Goal: Task Accomplishment & Management: Use online tool/utility

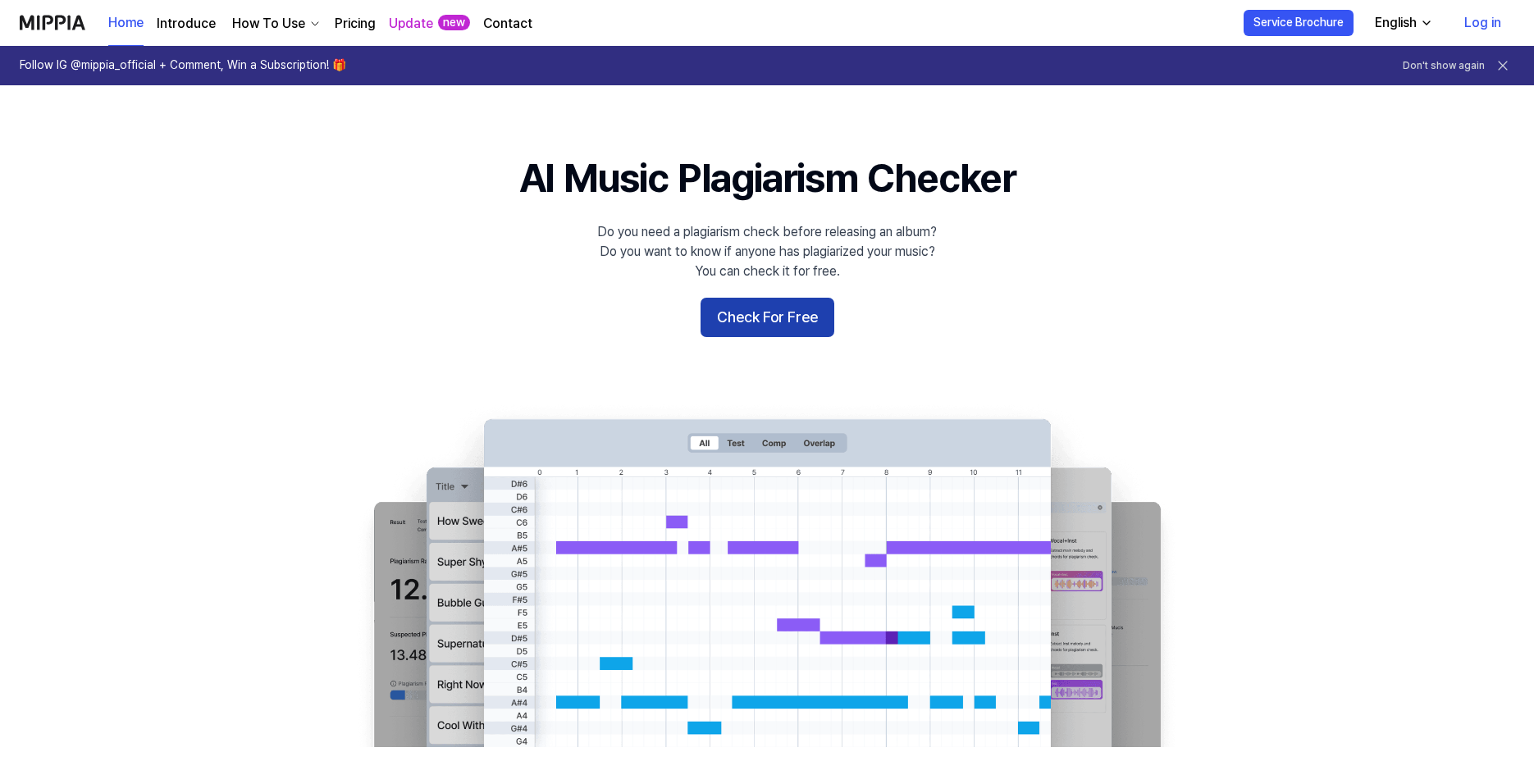
click at [803, 317] on button "Check For Free" at bounding box center [767, 317] width 134 height 39
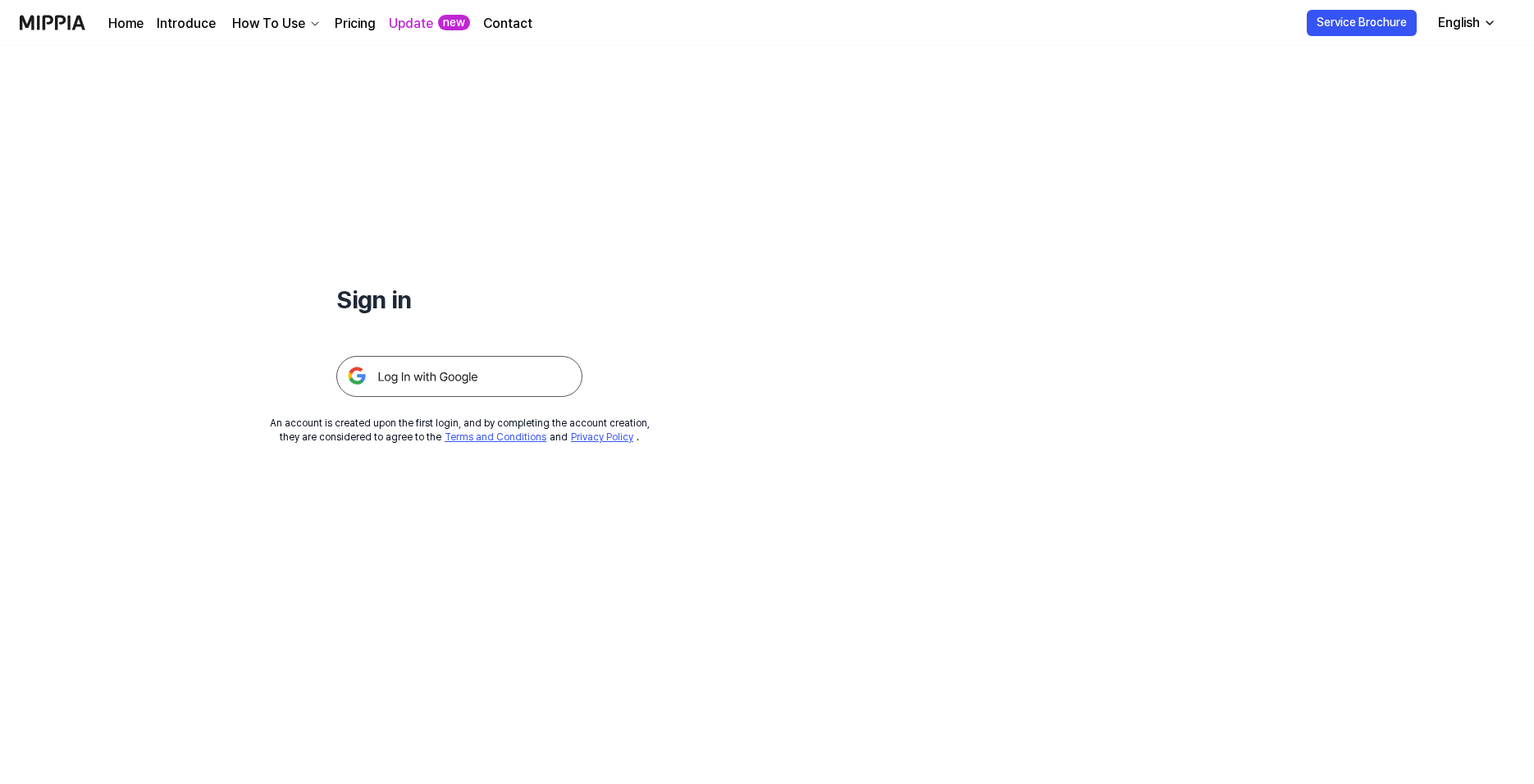
click at [462, 383] on img at bounding box center [459, 377] width 246 height 41
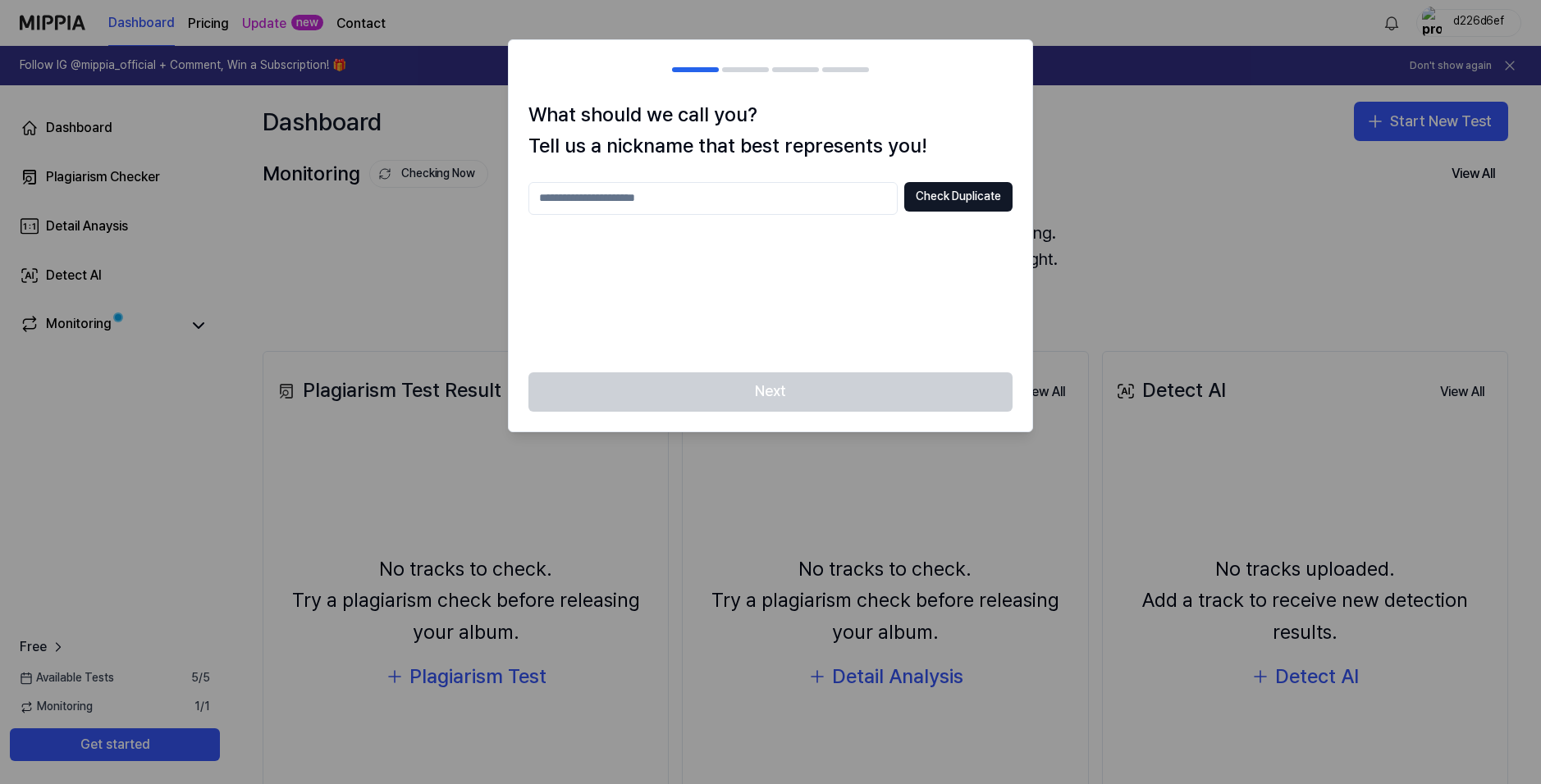
click at [800, 359] on div "What should we call you? Tell us a nickname that best represents you! Check Dup…" at bounding box center [770, 235] width 523 height 274
click at [695, 229] on div "Check Duplicate" at bounding box center [770, 266] width 484 height 170
click at [696, 219] on div "Check Duplicate" at bounding box center [770, 266] width 484 height 170
click at [696, 208] on input "text" at bounding box center [713, 198] width 369 height 33
type input "*****"
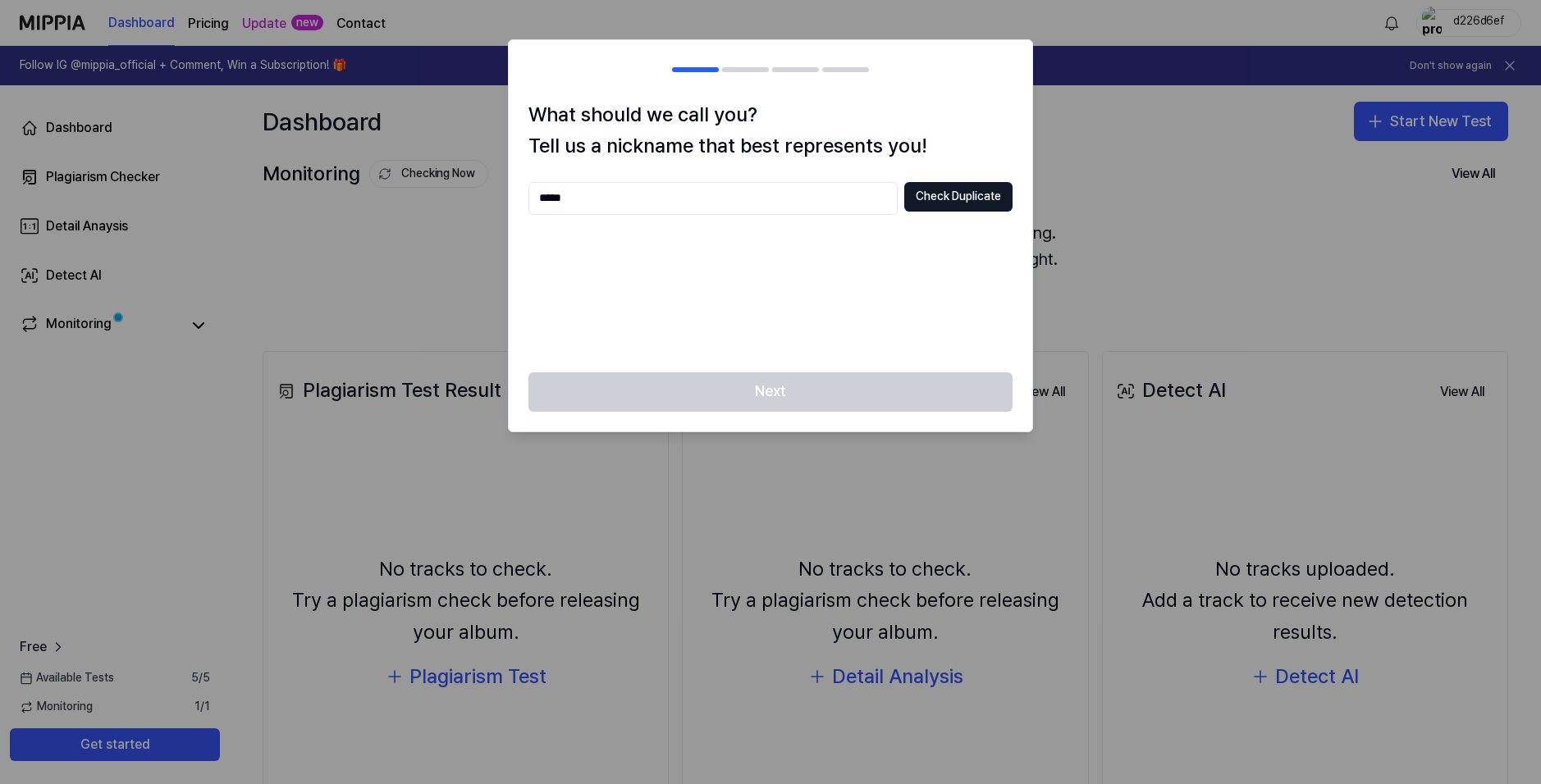
click at [918, 309] on div "***** Check Duplicate" at bounding box center [770, 266] width 484 height 170
click at [944, 222] on div "***** Check Duplicate" at bounding box center [770, 266] width 484 height 170
click at [936, 210] on button "Check Duplicate" at bounding box center [958, 196] width 109 height 29
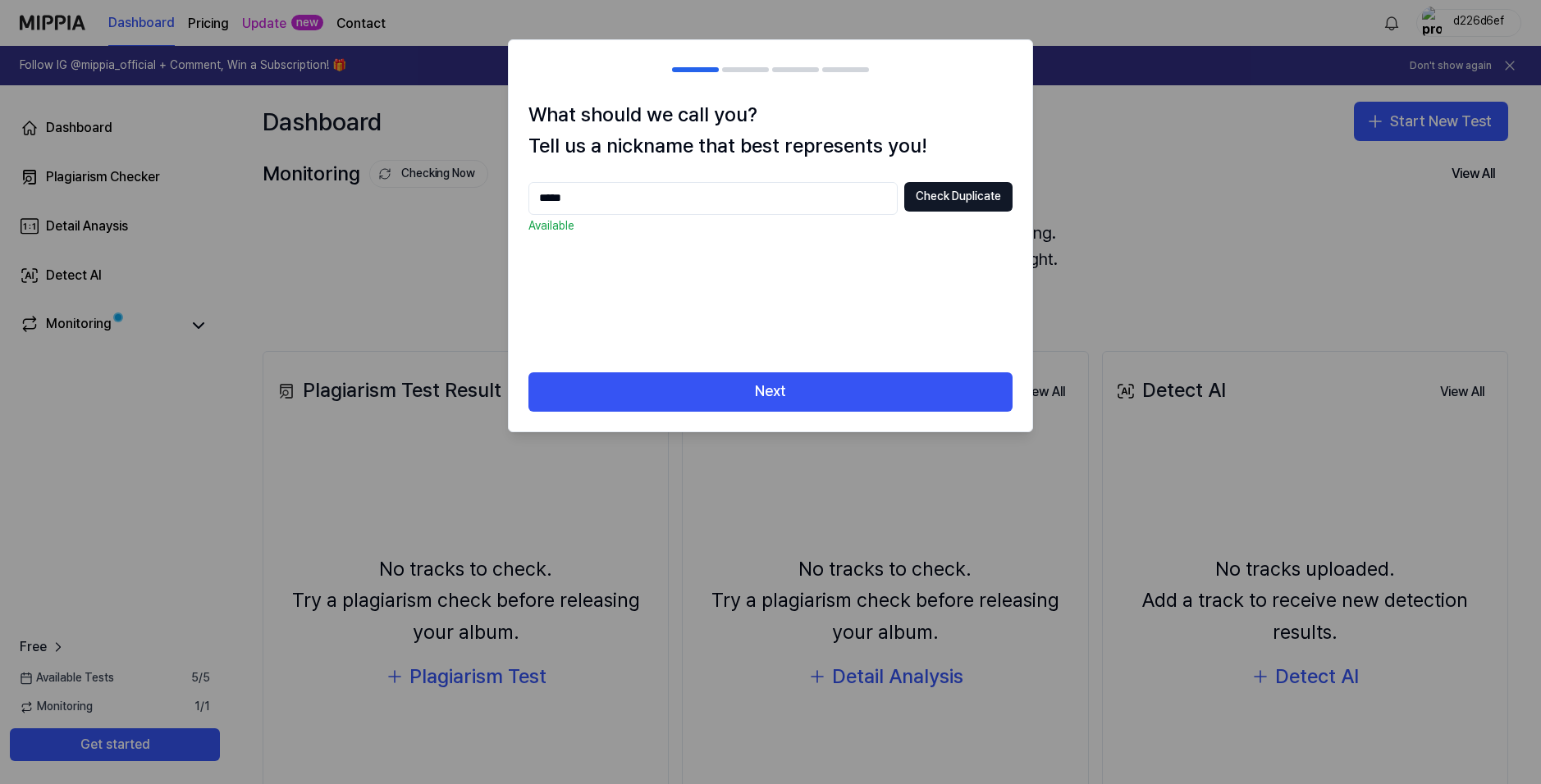
click at [873, 369] on div "What should we call you? Tell us a nickname that best represents you! ***** Che…" at bounding box center [770, 235] width 523 height 274
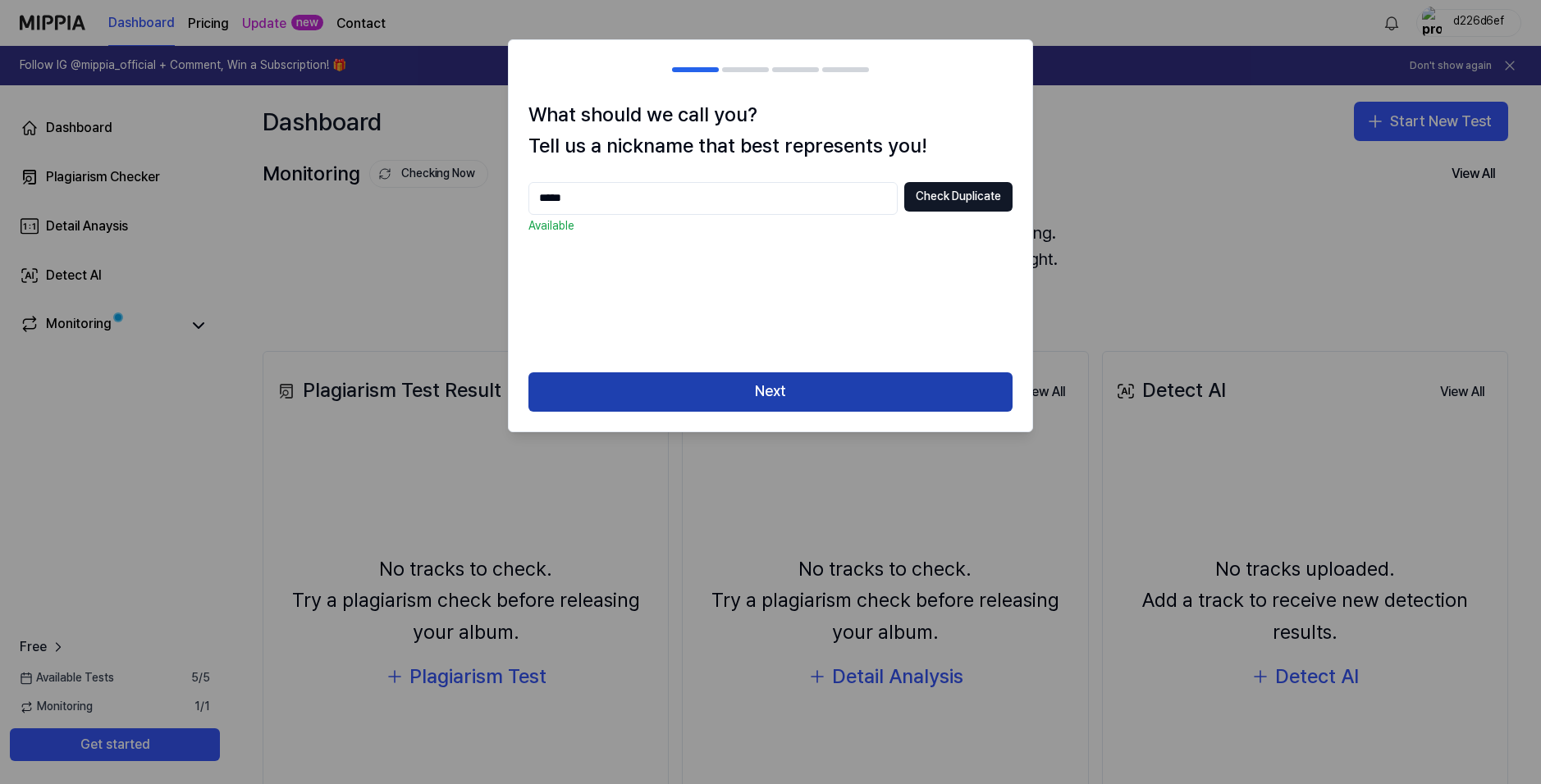
click at [874, 390] on button "Next" at bounding box center [770, 392] width 484 height 39
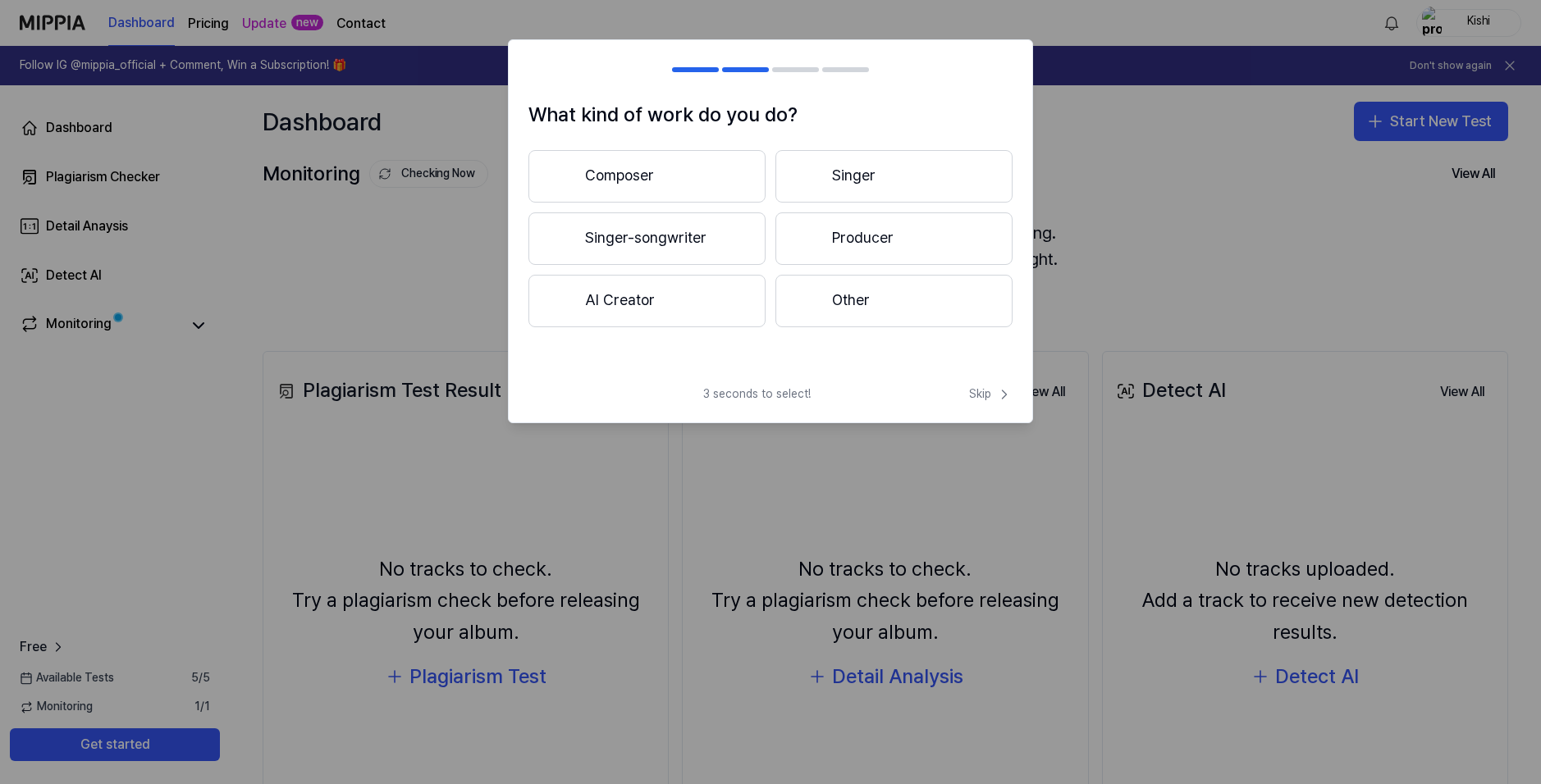
drag, startPoint x: 832, startPoint y: 288, endPoint x: 857, endPoint y: 292, distance: 25.3
click at [833, 288] on button "Other" at bounding box center [894, 300] width 237 height 53
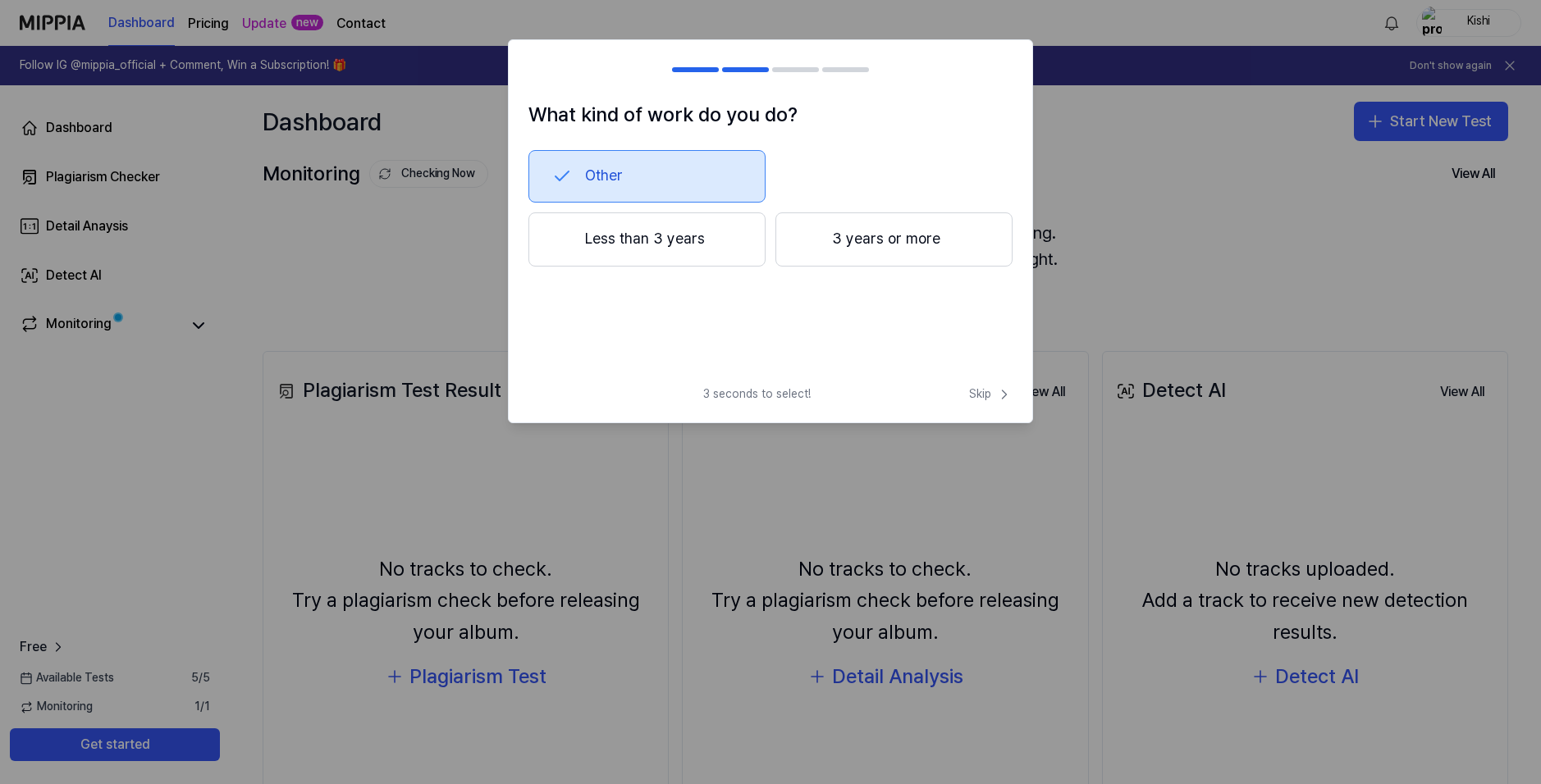
click at [975, 382] on div "What kind of work do you do? Other Less than 3 years 3 years or more 3 seconds …" at bounding box center [770, 231] width 525 height 384
click at [994, 381] on div "What kind of work do you do? Other Less than 3 years 3 years or more 3 seconds …" at bounding box center [770, 231] width 525 height 384
click at [996, 397] on span "Skip" at bounding box center [990, 395] width 44 height 16
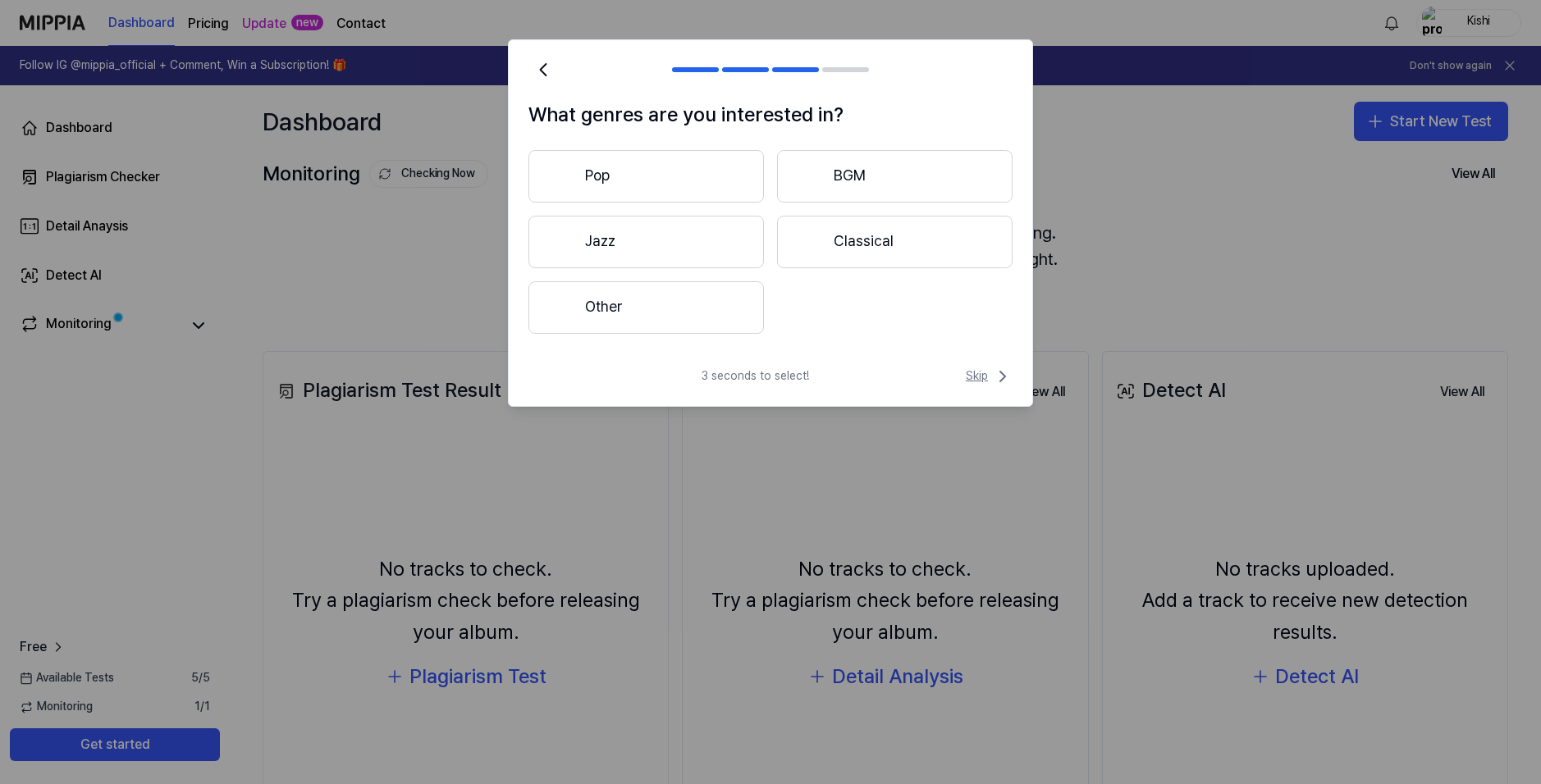
click at [965, 366] on div "What genres are you interested in? Pop BGM Jazz Classical Other 3 seconds to se…" at bounding box center [770, 223] width 525 height 367
click at [980, 377] on span "Skip" at bounding box center [989, 376] width 46 height 20
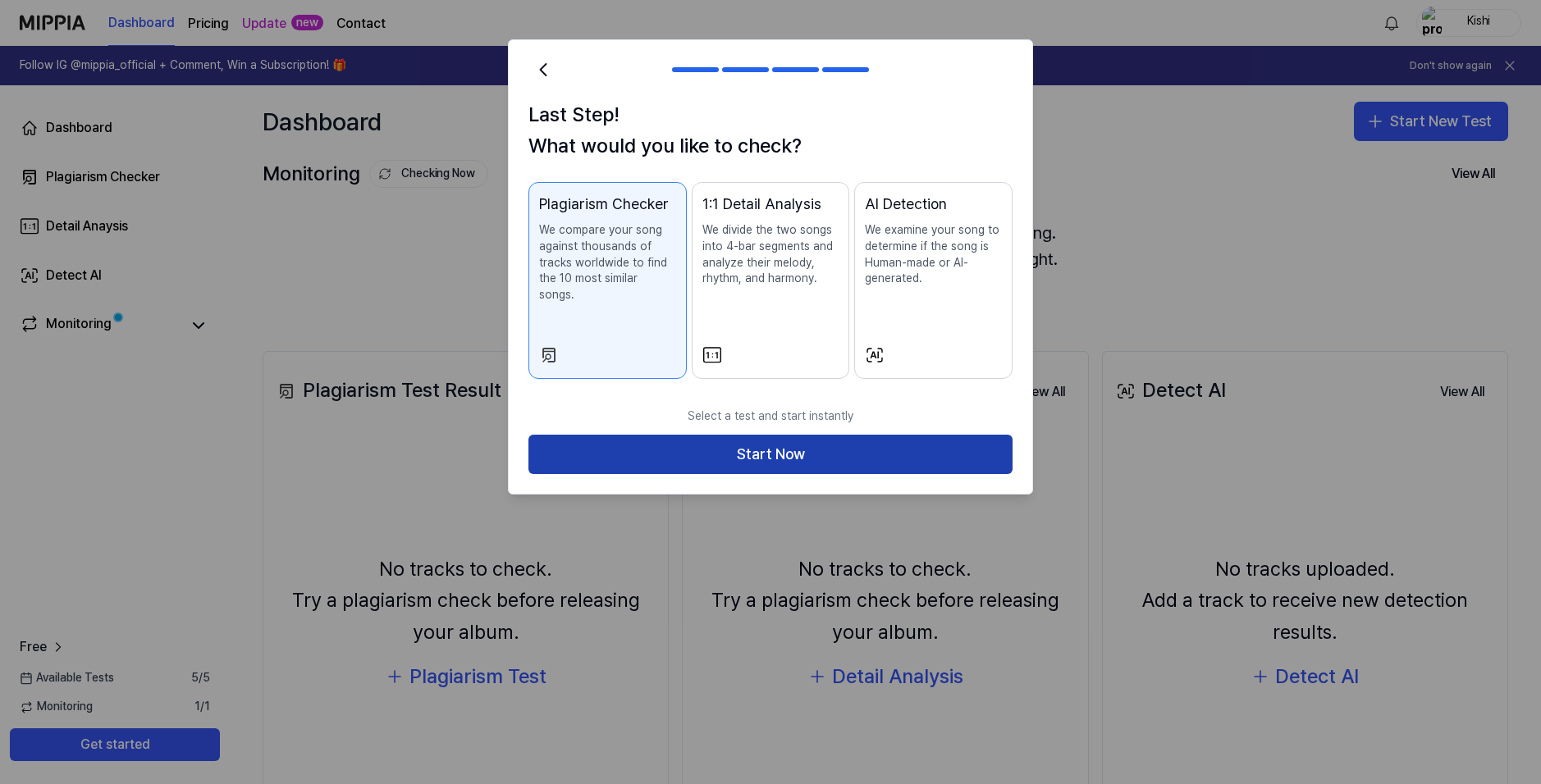
click at [817, 445] on button "Start Now" at bounding box center [770, 454] width 484 height 39
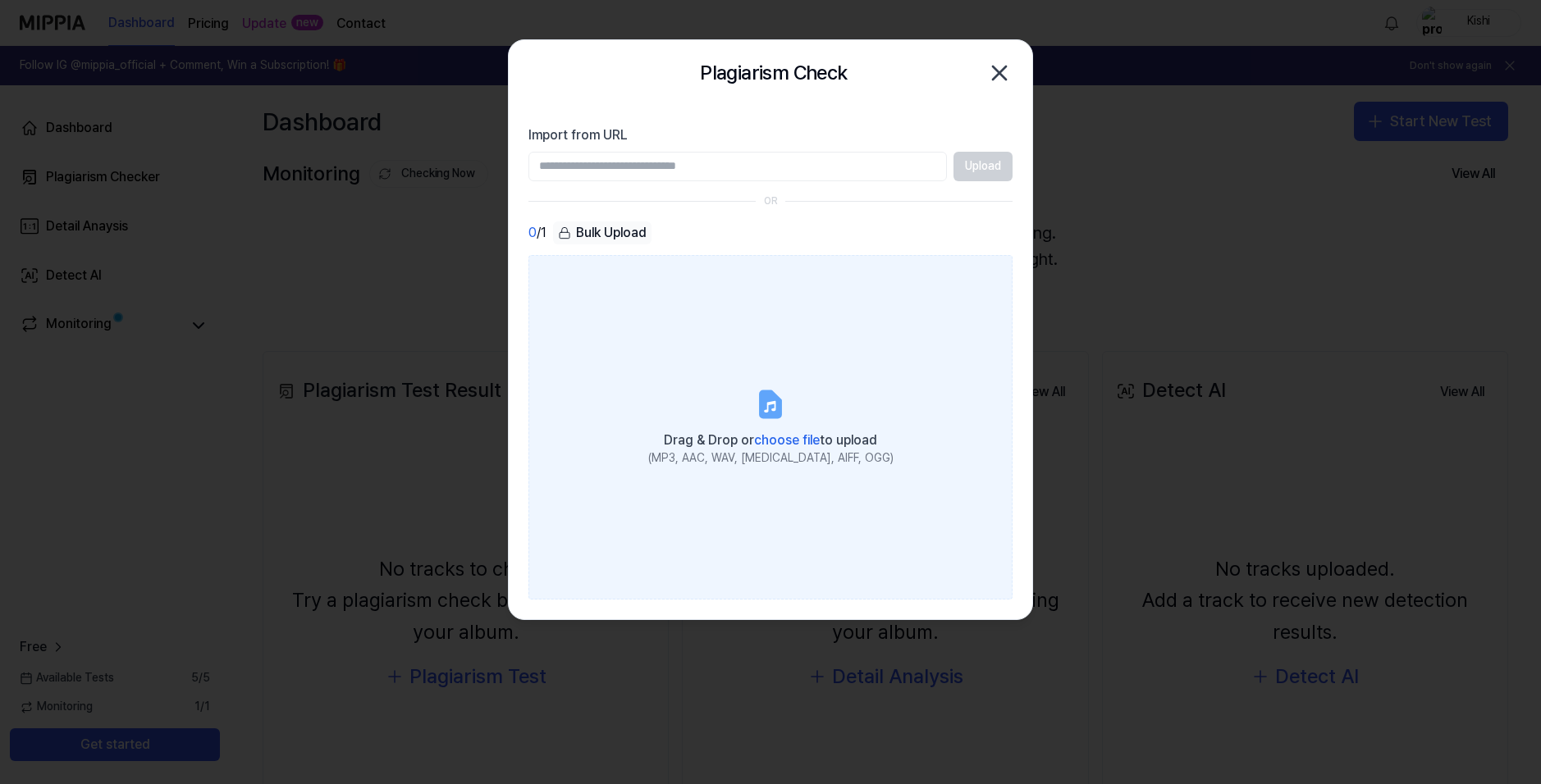
click at [839, 410] on label "Drag & Drop or choose file to upload (MP3, AAC, WAV, FLAC, AIFF, OGG)" at bounding box center [770, 427] width 484 height 345
click at [0, 0] on input "Drag & Drop or choose file to upload (MP3, AAC, WAV, FLAC, AIFF, OGG)" at bounding box center [0, 0] width 0 height 0
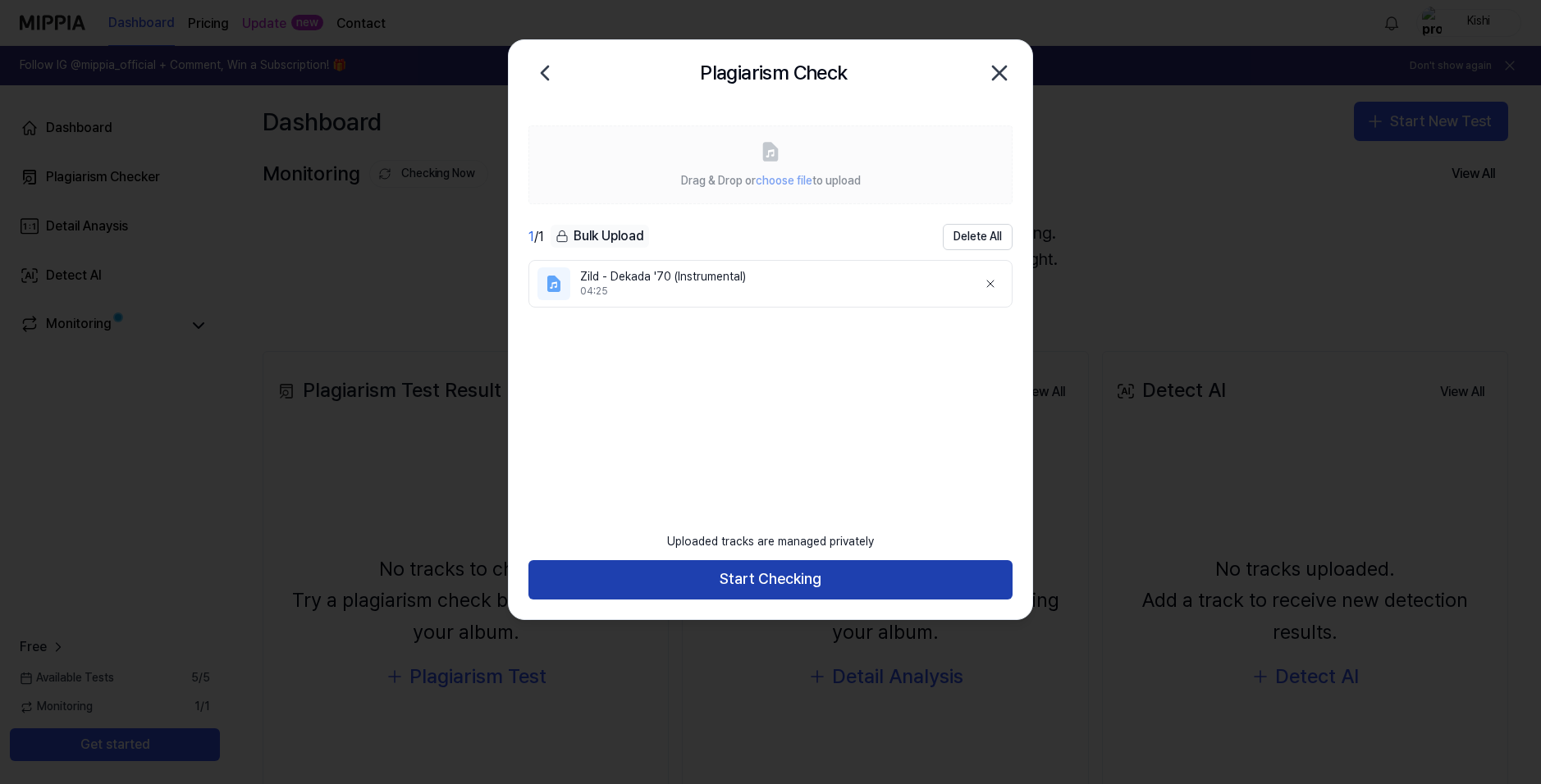
click at [801, 576] on button "Start Checking" at bounding box center [770, 580] width 484 height 39
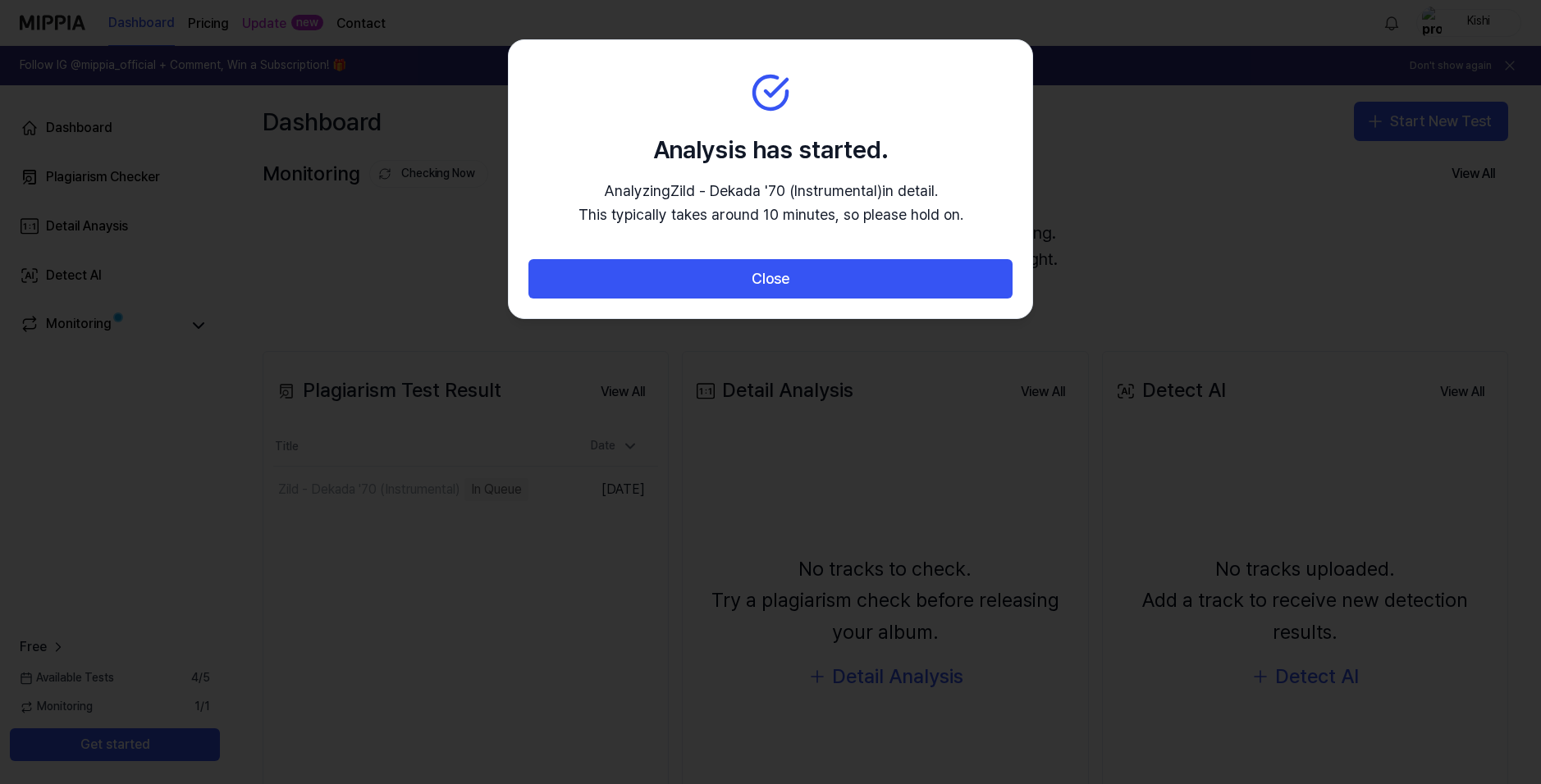
click at [849, 299] on div "Close" at bounding box center [770, 289] width 523 height 59
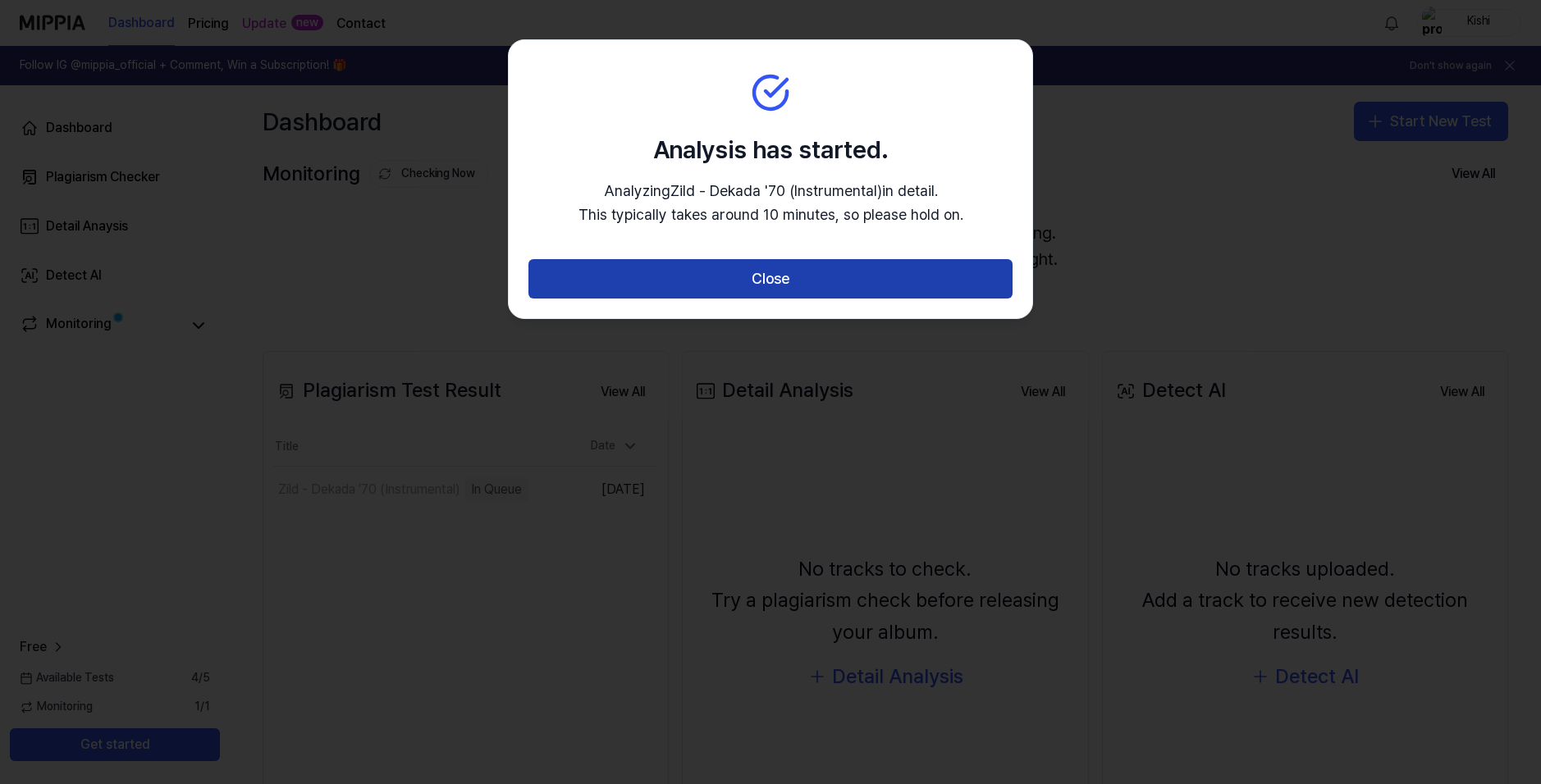
click at [853, 289] on button "Close" at bounding box center [770, 279] width 484 height 39
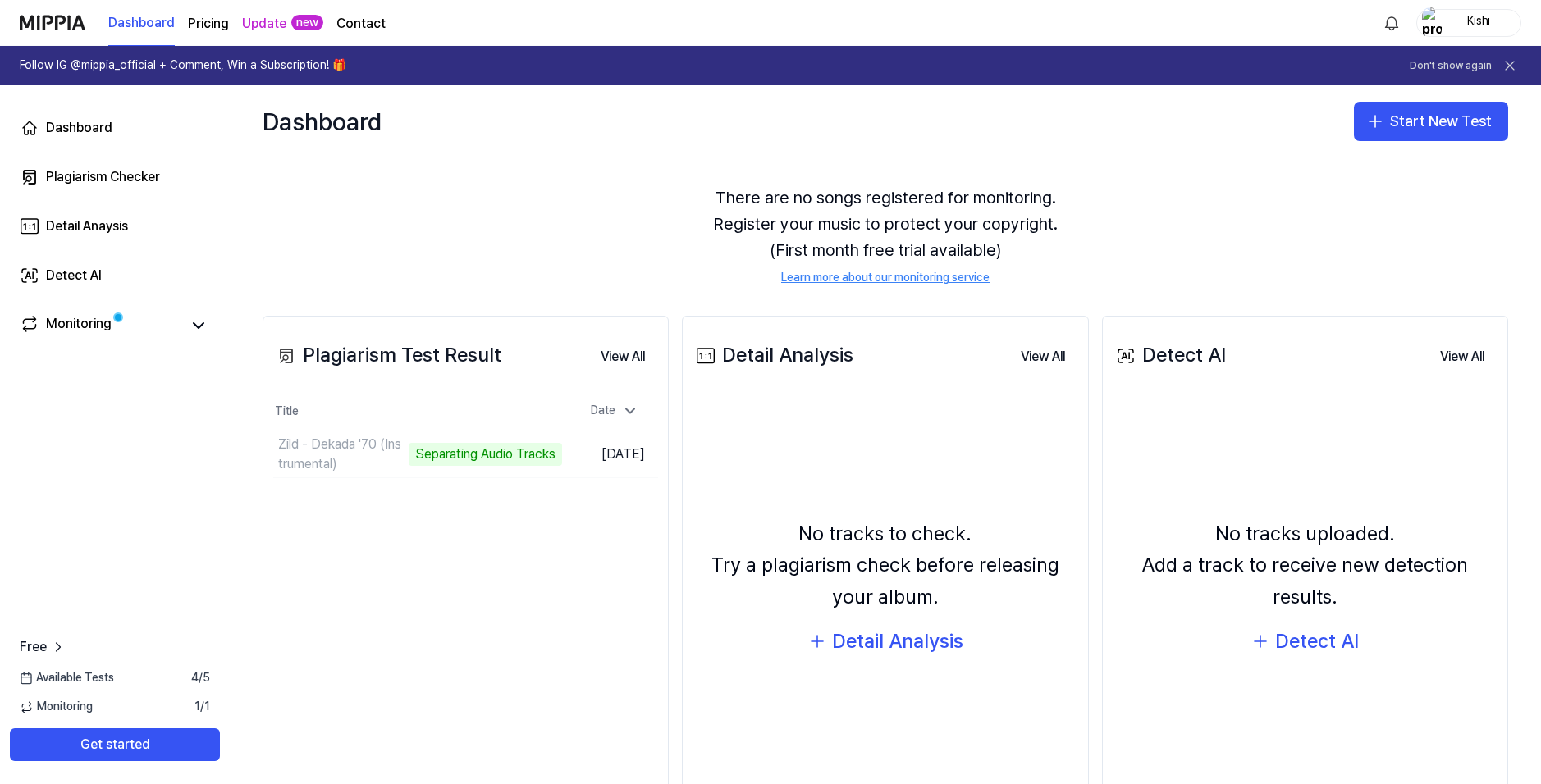
scroll to position [55, 0]
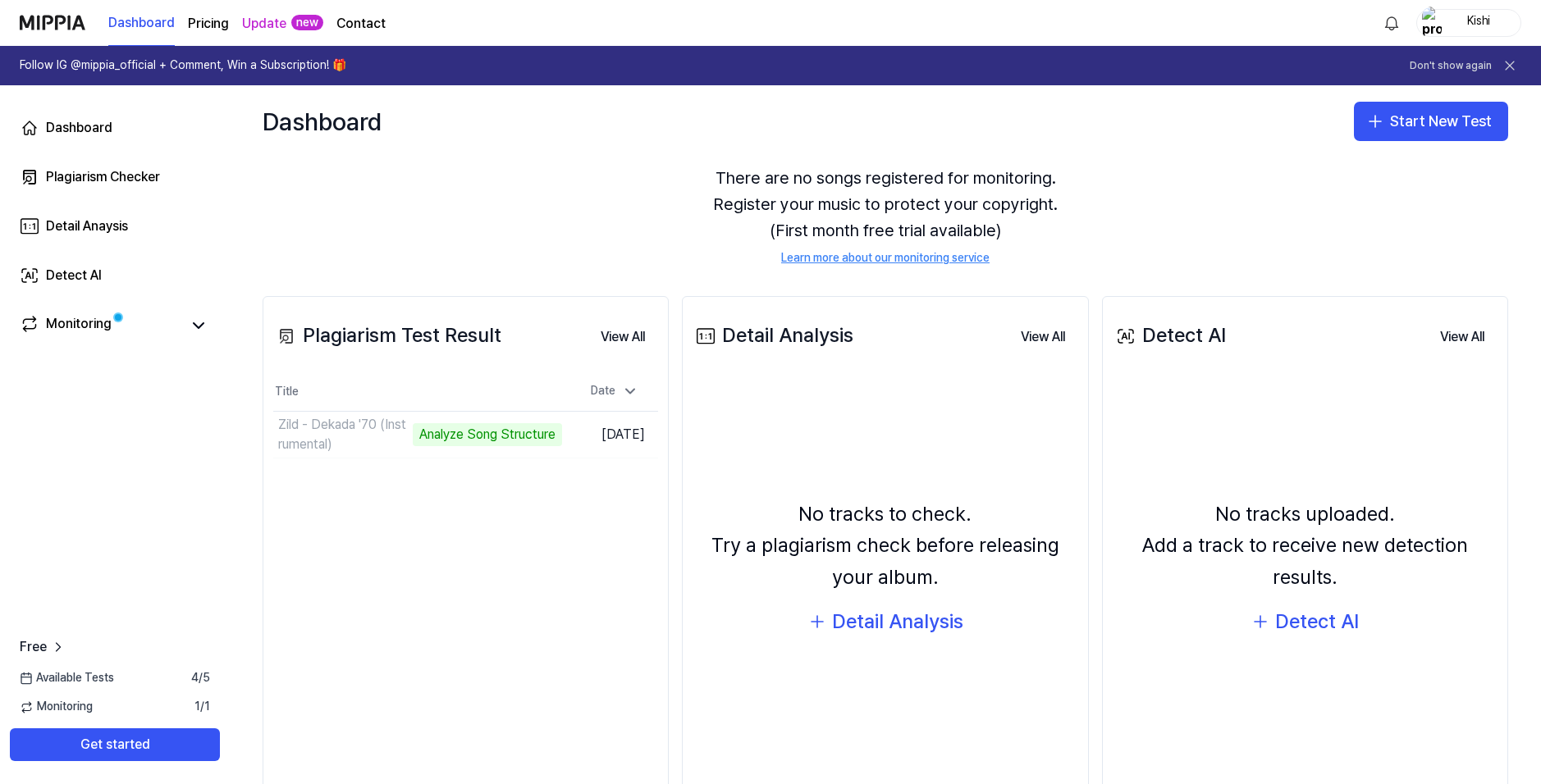
click at [512, 535] on div "Plagiarism Test Result View All Plagiarism Test Result Title Date Zild - Dekada…" at bounding box center [466, 556] width 406 height 521
click at [512, 530] on div "Plagiarism Test Result View All Plagiarism Test Result Title Date Zild - Dekada…" at bounding box center [466, 556] width 406 height 521
click at [519, 431] on td "Zild - Dekada '70 (Instrumental) Analyze Music Notes Go to Results" at bounding box center [418, 435] width 289 height 46
click at [483, 442] on td "Zild - Dekada '70 (Instrumental) Analyze Music Notes Go to Results" at bounding box center [418, 435] width 289 height 46
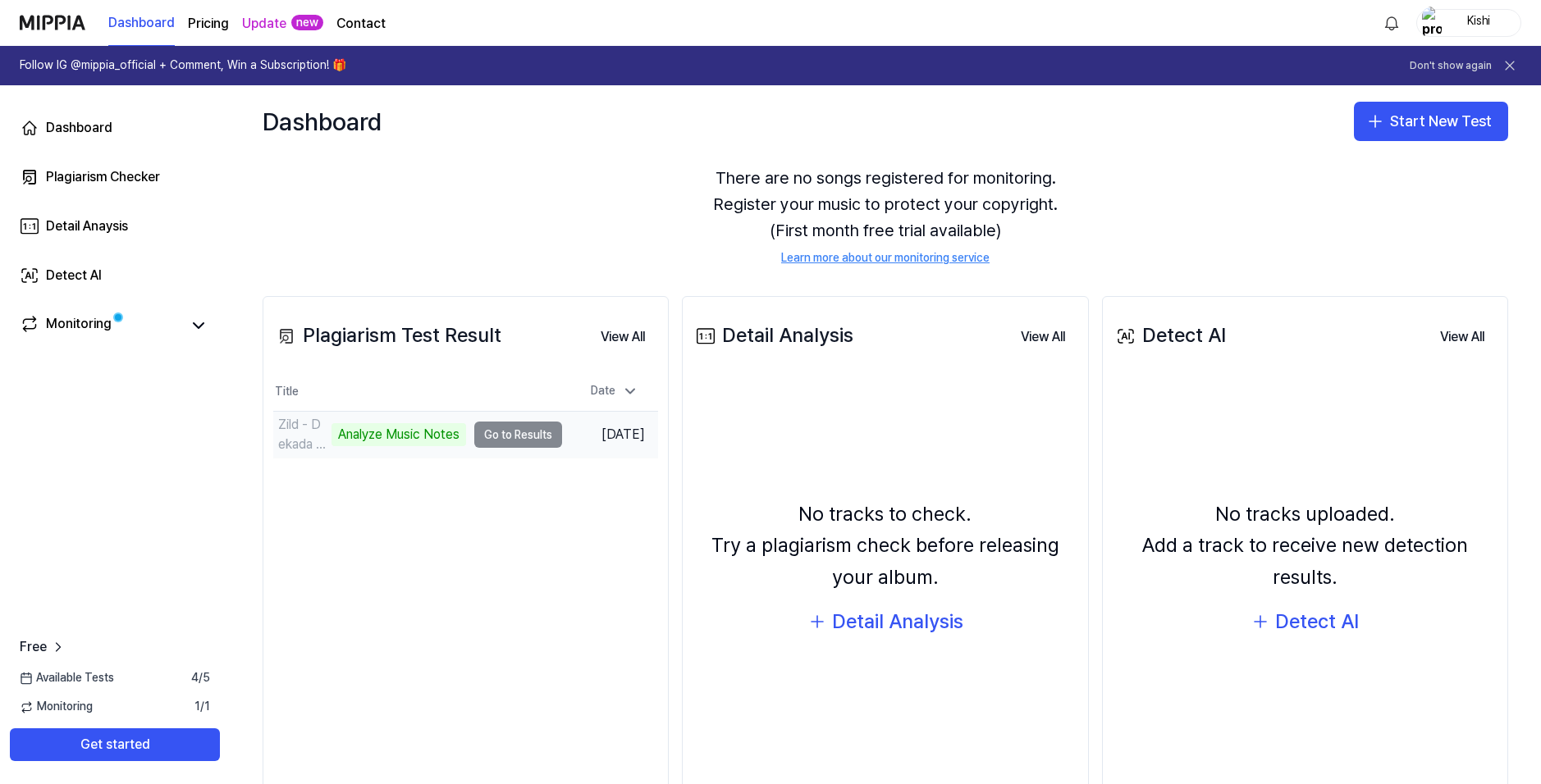
click at [415, 437] on div "Analyze Music Notes" at bounding box center [398, 435] width 135 height 23
click at [480, 437] on td "Zild - Dekada '70 (Instrumental) Analyze Music Notes Go to Results" at bounding box center [418, 435] width 289 height 46
click at [566, 433] on td "Sep 26, 2025" at bounding box center [611, 435] width 96 height 46
click at [625, 439] on td "Sep 26, 2025" at bounding box center [611, 435] width 96 height 46
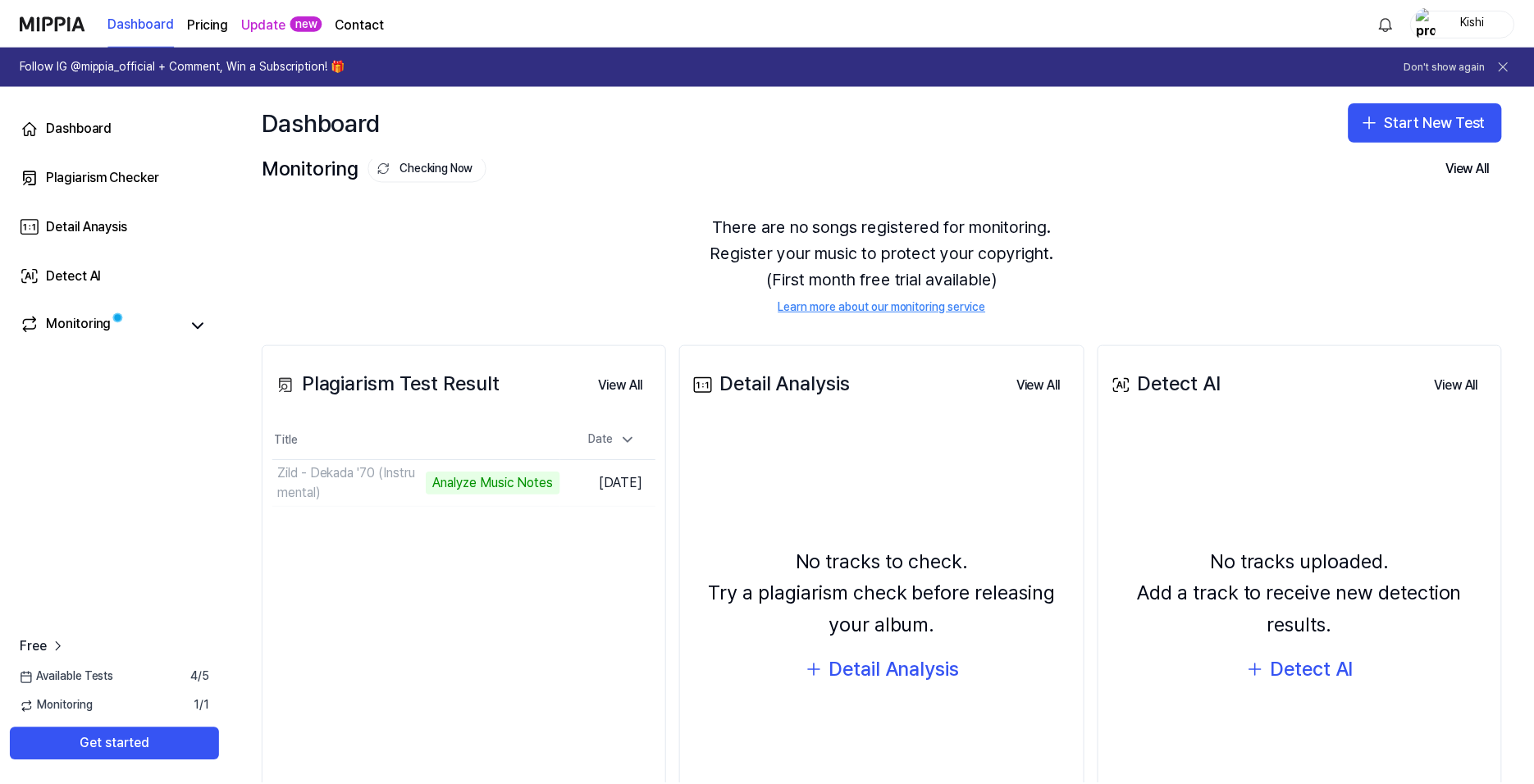
scroll to position [0, 0]
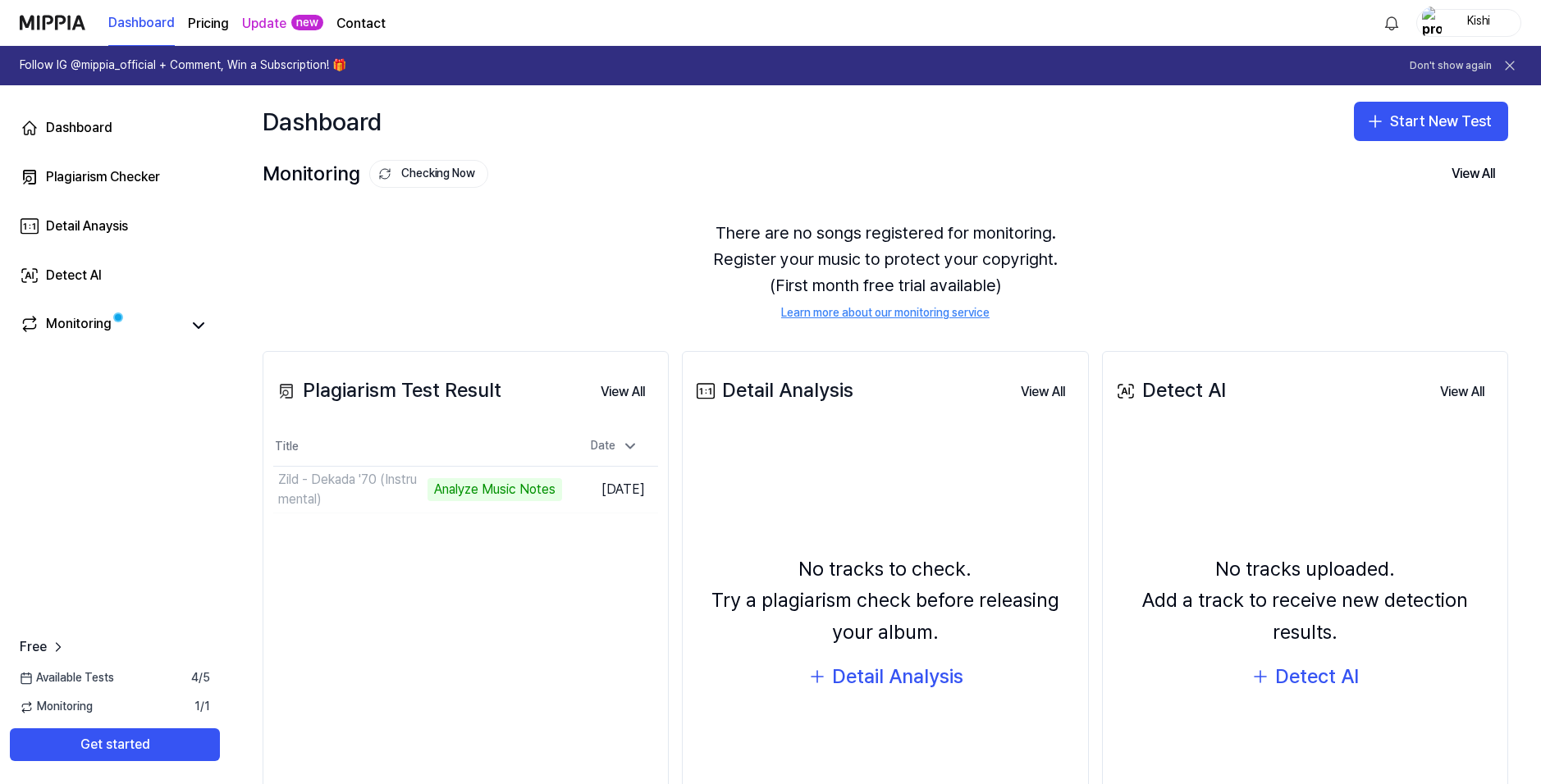
click at [574, 562] on div "Plagiarism Test Result View All Plagiarism Test Result Title Date Zild - Dekada…" at bounding box center [466, 611] width 406 height 521
click at [486, 500] on td "Zild - Dekada '70 (Instrumental) Analyze Music Notes Go to Results" at bounding box center [418, 490] width 289 height 46
click at [375, 496] on div "Analyze Music Notes" at bounding box center [398, 490] width 135 height 23
click at [563, 540] on div "Plagiarism Test Result View All Plagiarism Test Result Title Date Zild - Dekada…" at bounding box center [466, 611] width 406 height 521
click at [383, 168] on icon at bounding box center [384, 174] width 13 height 13
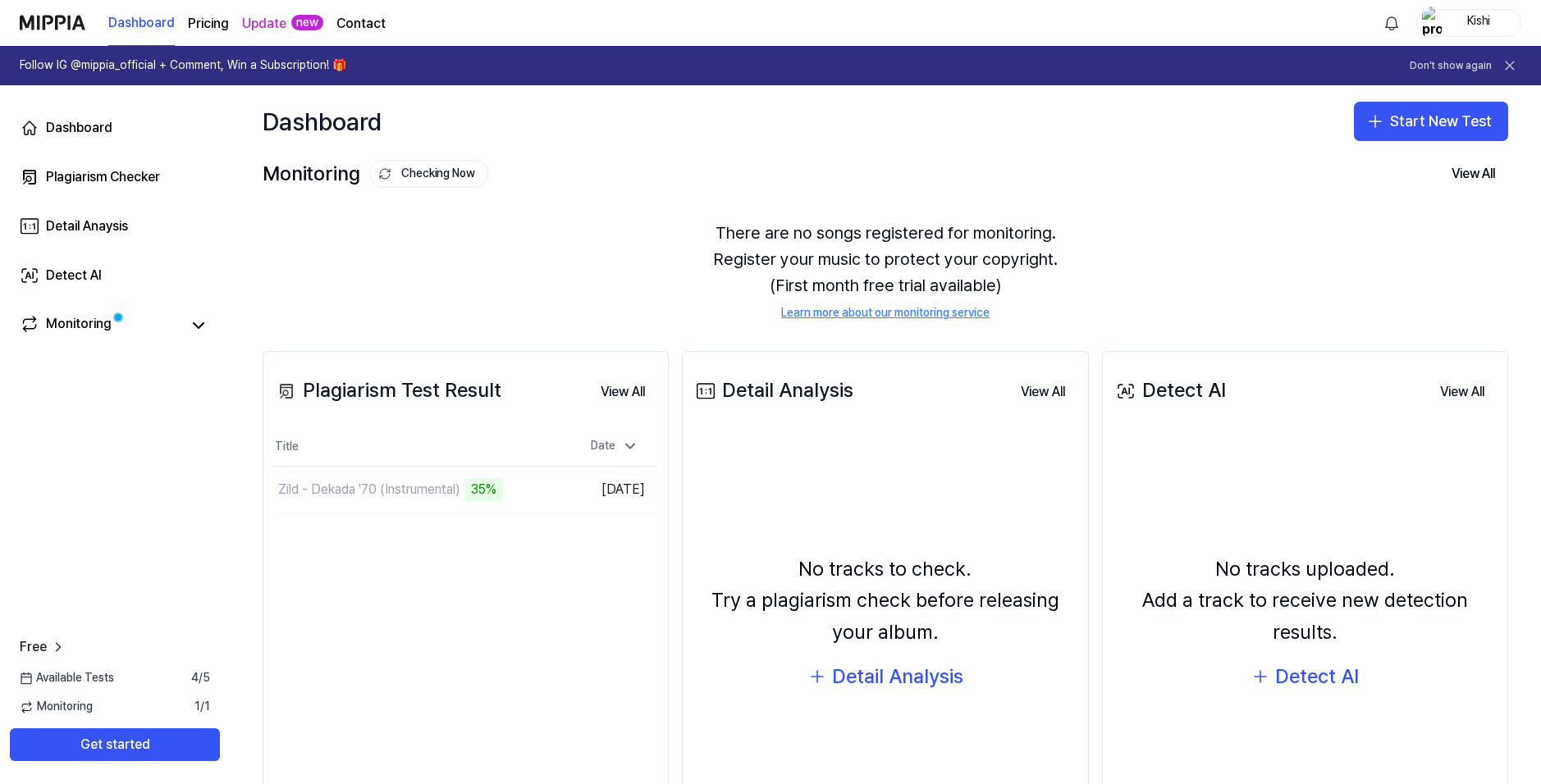
click at [393, 167] on button "Checking Now" at bounding box center [428, 174] width 119 height 28
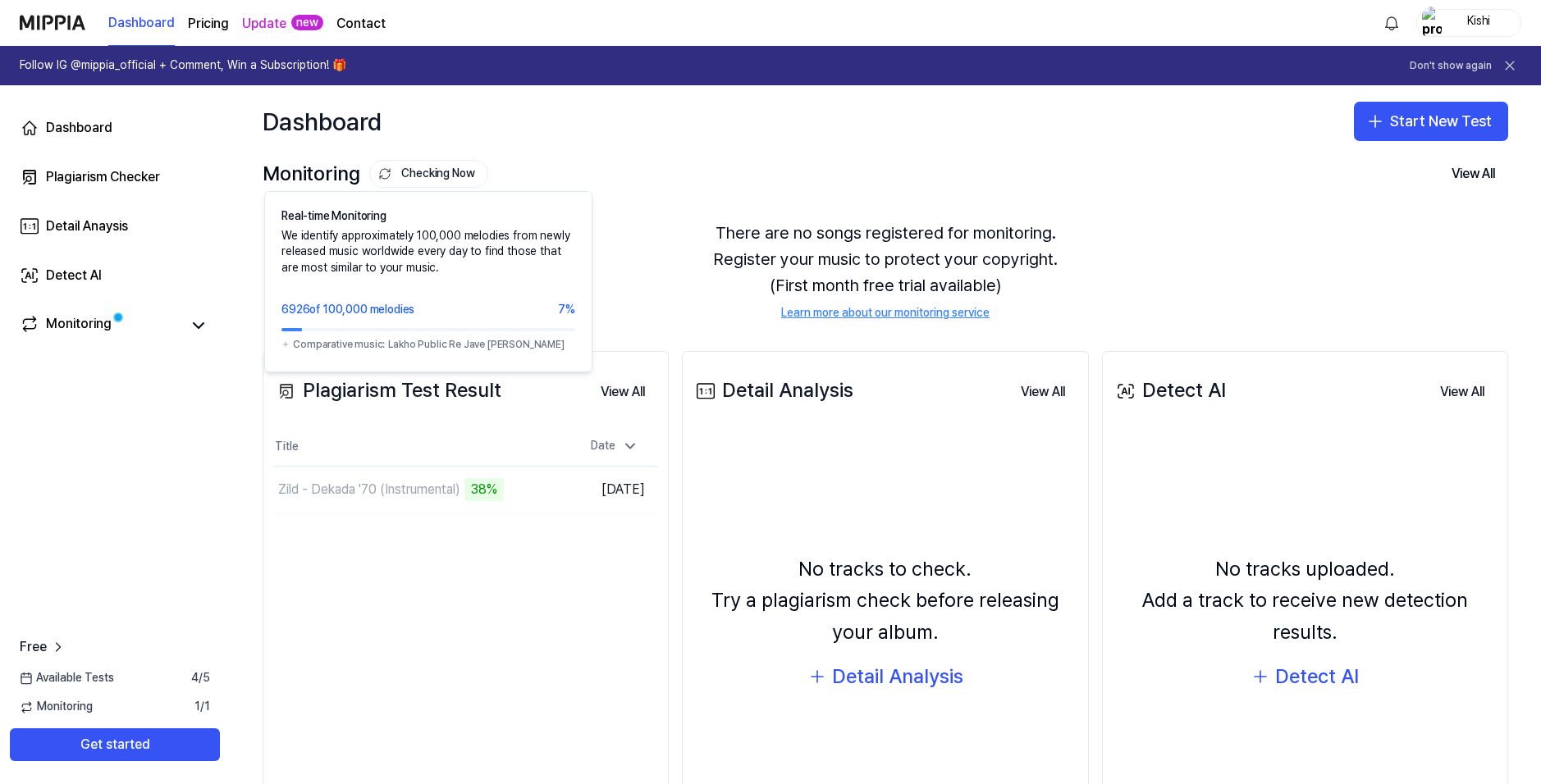
click at [393, 167] on button "Checking Now" at bounding box center [428, 174] width 119 height 28
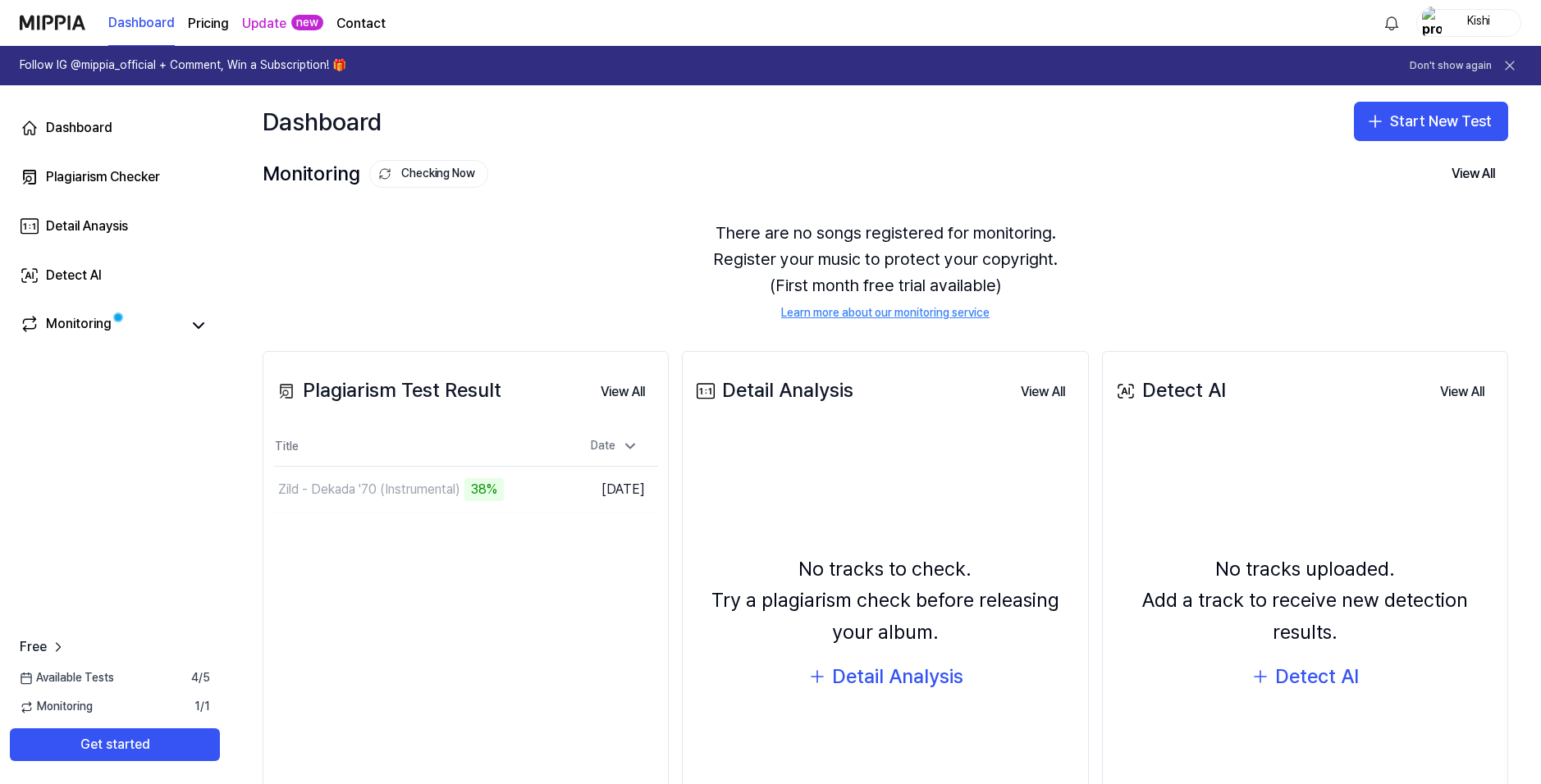
click at [585, 555] on div "Plagiarism Test Result View All Plagiarism Test Result Title Date Zild - Dekada…" at bounding box center [466, 611] width 406 height 521
click at [1476, 14] on div "Kishi" at bounding box center [1479, 22] width 64 height 18
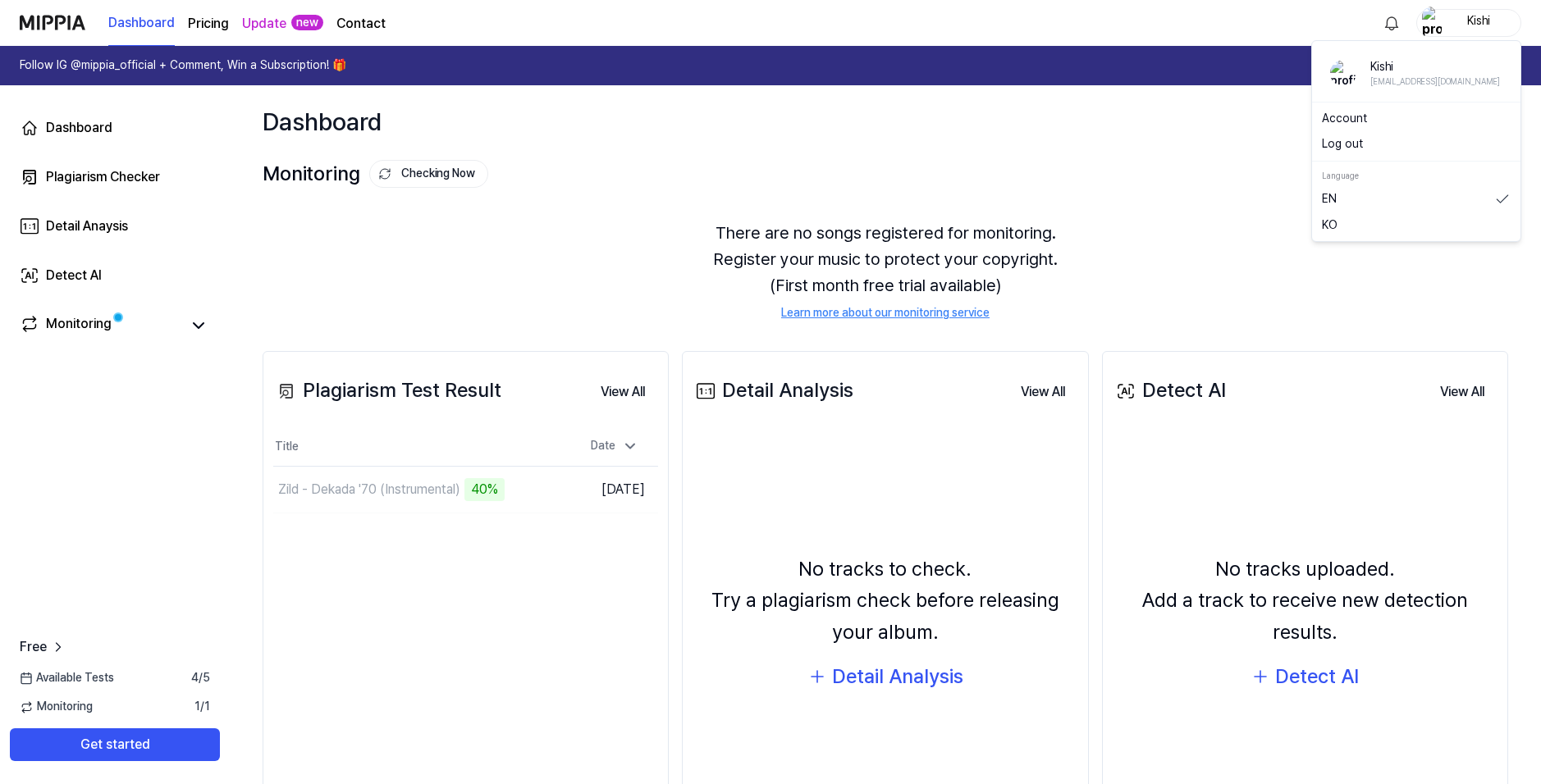
click at [1364, 116] on link "Account" at bounding box center [1416, 118] width 189 height 16
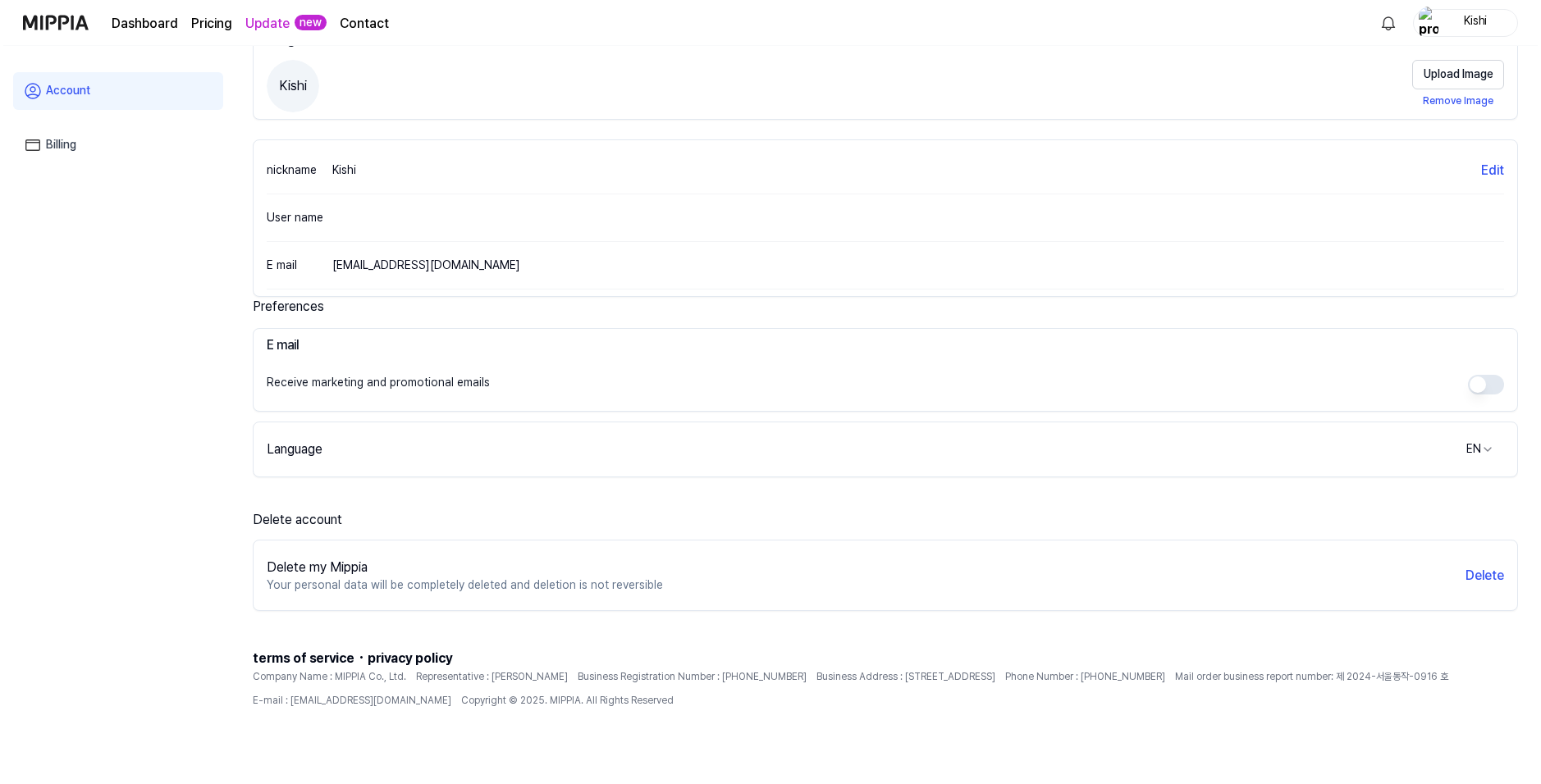
scroll to position [112, 0]
click at [1487, 579] on button "Delete" at bounding box center [1480, 573] width 38 height 20
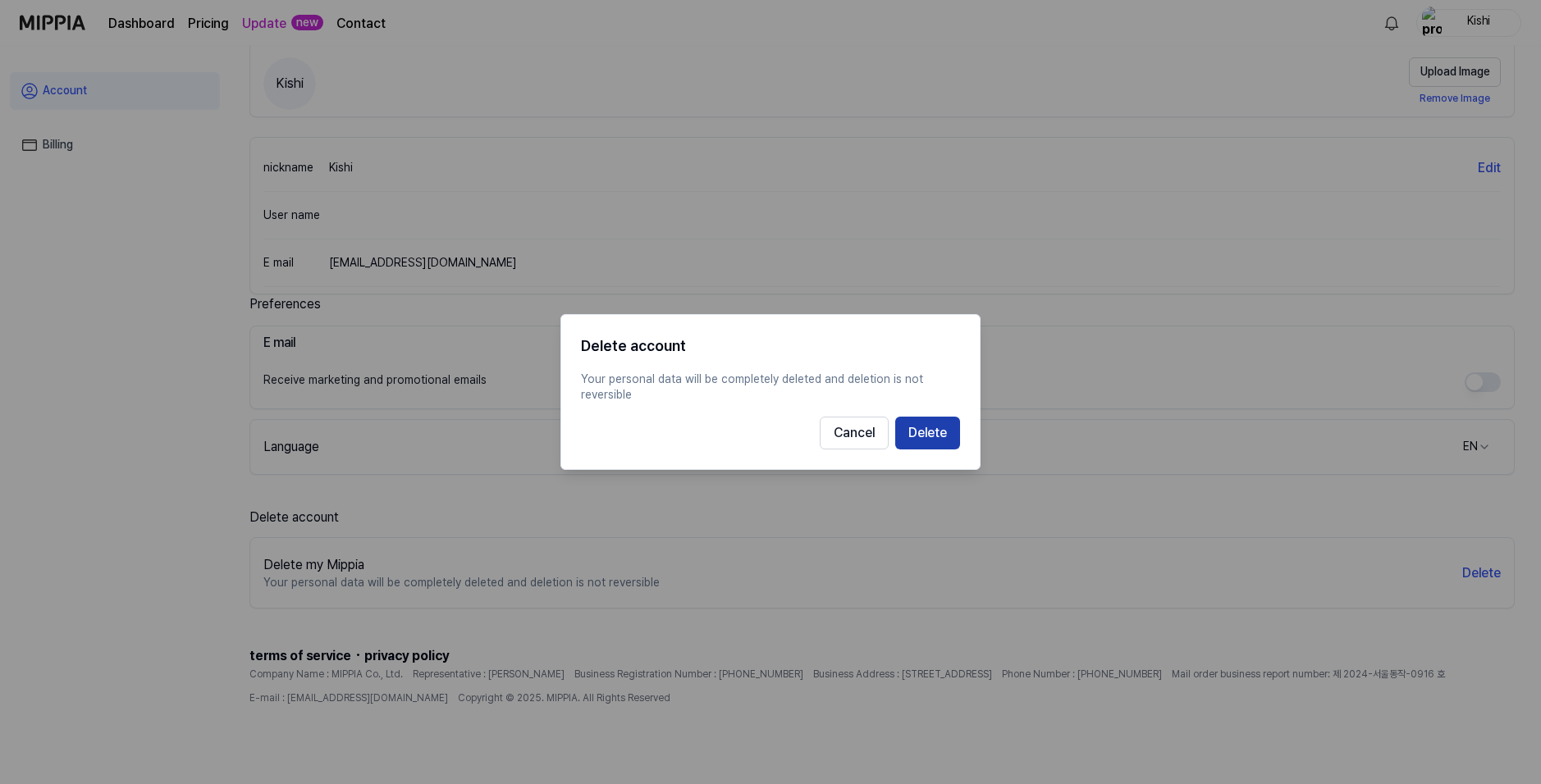
click at [930, 443] on button "Delete" at bounding box center [927, 433] width 65 height 33
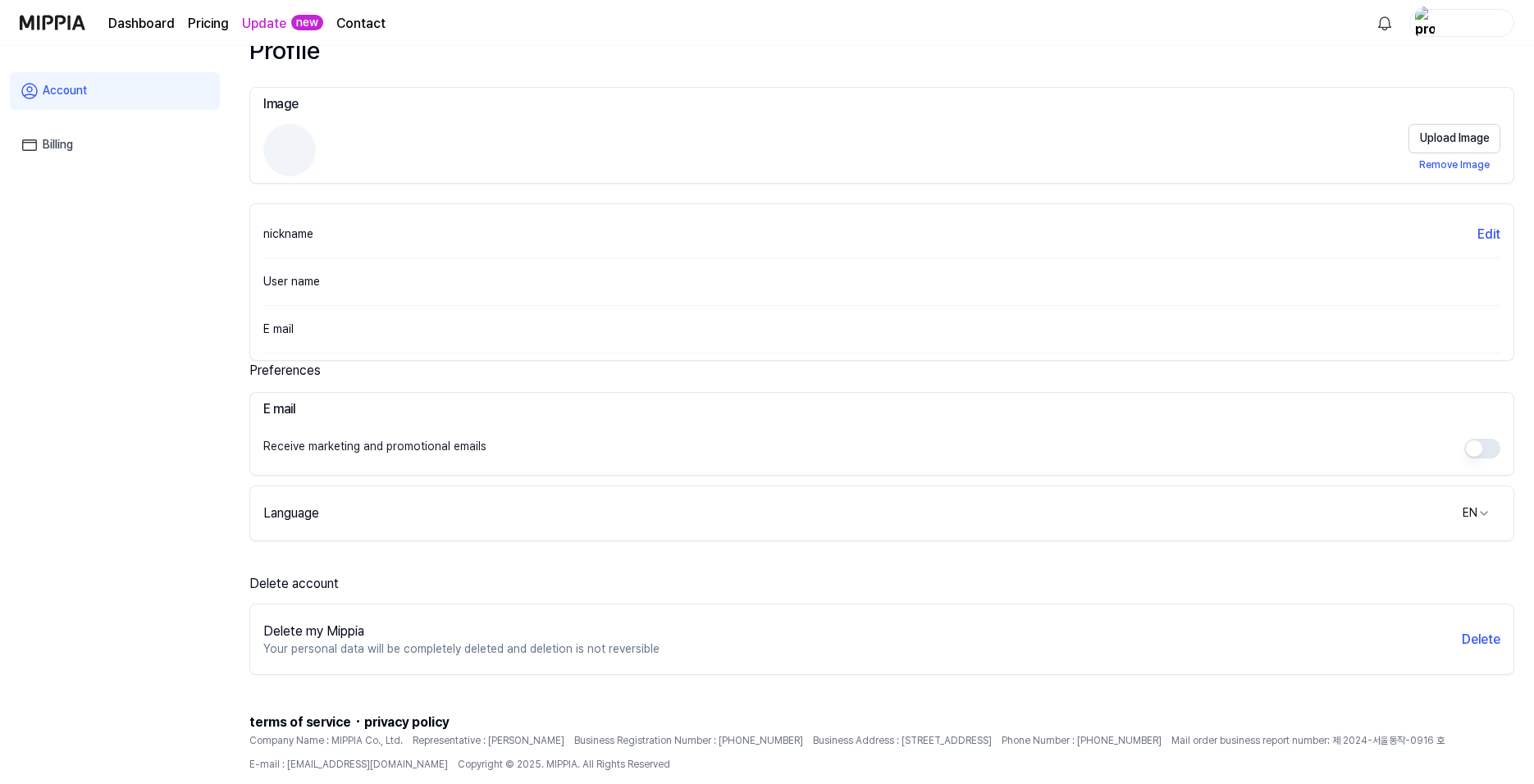
scroll to position [0, 0]
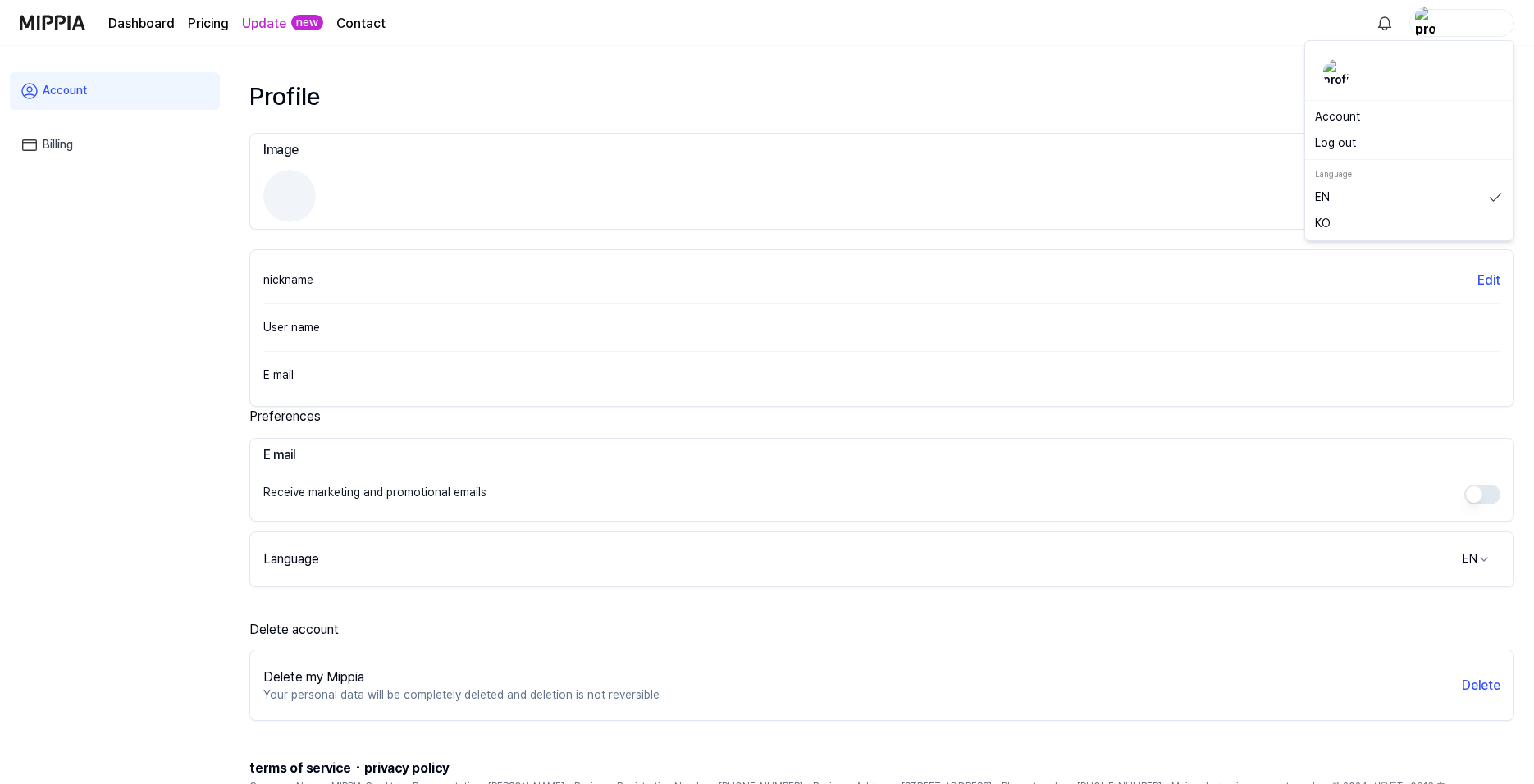
click at [1455, 17] on div "button" at bounding box center [1472, 22] width 64 height 18
click at [1349, 139] on button "Log out" at bounding box center [1410, 143] width 189 height 16
